Goal: Information Seeking & Learning: Understand process/instructions

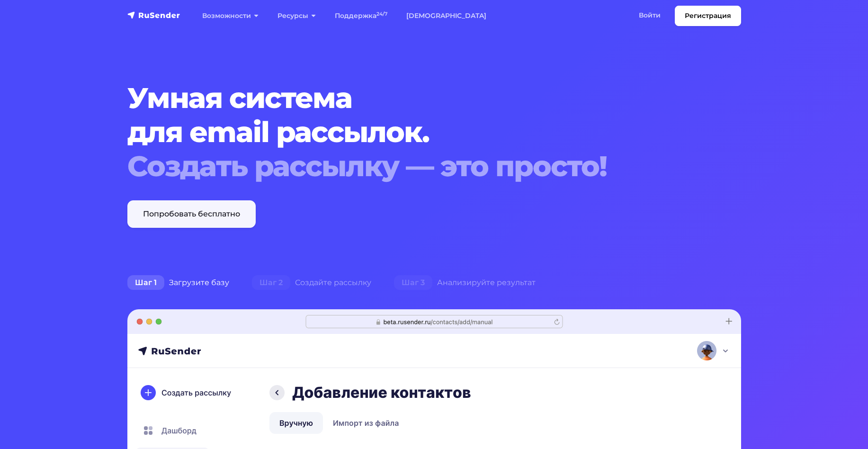
click at [198, 212] on link "Попробовать бесплатно" at bounding box center [191, 213] width 128 height 27
click at [648, 16] on link "Войти" at bounding box center [649, 15] width 41 height 19
